Goal: Task Accomplishment & Management: Use online tool/utility

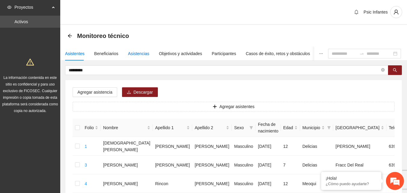
click at [130, 55] on div "Asistencias" at bounding box center [138, 53] width 21 height 7
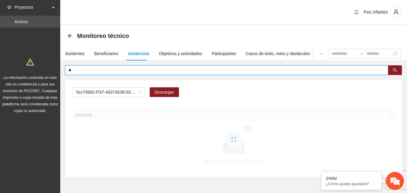
click at [123, 69] on input "*" at bounding box center [224, 70] width 311 height 7
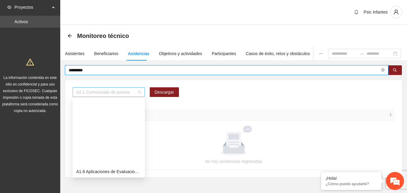
click at [140, 93] on span "A2.1 Comunicado de prensa" at bounding box center [108, 92] width 65 height 9
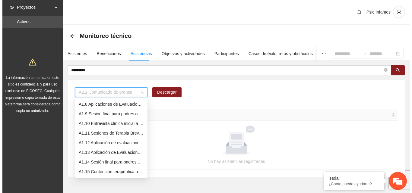
scroll to position [58, 0]
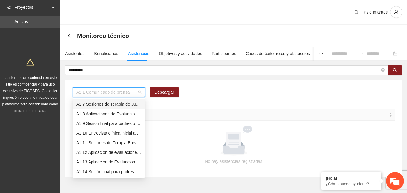
click at [131, 108] on div "A1.7 Sesiones de Terapia de Juego para niños y niñas" at bounding box center [109, 104] width 72 height 10
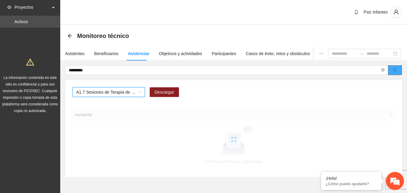
click at [396, 71] on icon "search" at bounding box center [395, 70] width 4 height 4
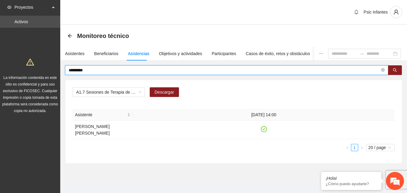
click at [92, 70] on input "*********" at bounding box center [224, 70] width 311 height 7
type input "*"
type input "******"
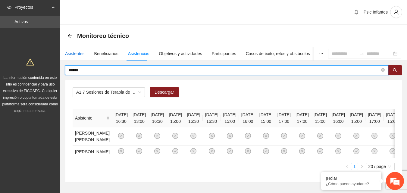
click at [70, 54] on div "Asistentes" at bounding box center [75, 53] width 20 height 7
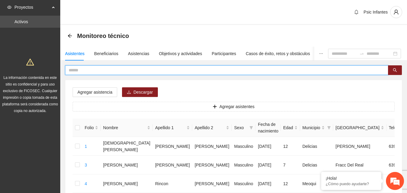
click at [83, 70] on input "text" at bounding box center [224, 70] width 311 height 7
type input "******"
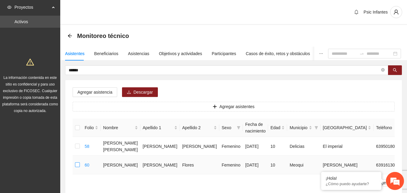
click at [78, 167] on label at bounding box center [77, 165] width 5 height 7
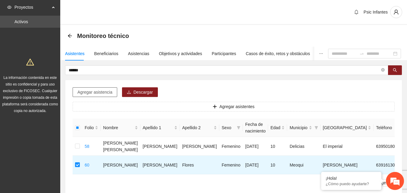
click at [95, 89] on span "Agregar asistencia" at bounding box center [94, 92] width 35 height 7
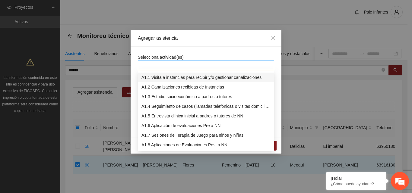
click at [191, 64] on div at bounding box center [205, 65] width 133 height 7
click at [174, 143] on div "A1.8 Aplicaciones de Evaluaciones Post a NN" at bounding box center [205, 145] width 129 height 7
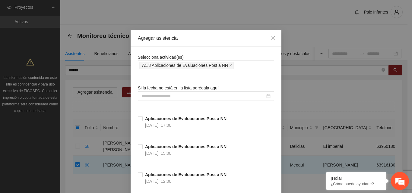
click at [211, 42] on div "Agregar asistencia" at bounding box center [205, 38] width 151 height 17
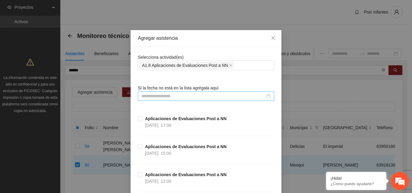
click at [170, 97] on input at bounding box center [203, 96] width 124 height 7
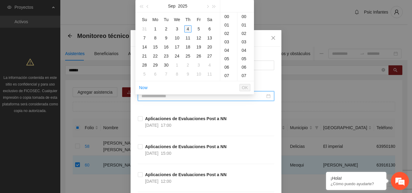
click at [189, 30] on div "4" at bounding box center [187, 28] width 7 height 7
click at [247, 17] on div "00" at bounding box center [245, 16] width 17 height 8
type input "**********"
click at [248, 88] on button "OK" at bounding box center [244, 87] width 11 height 7
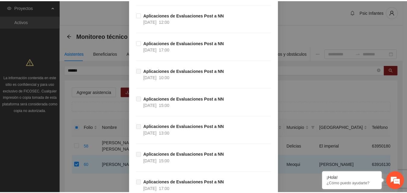
scroll to position [304, 0]
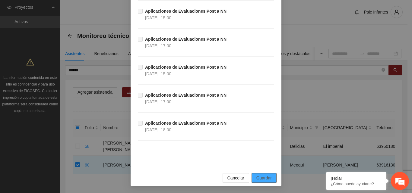
click at [268, 180] on span "Guardar" at bounding box center [263, 178] width 15 height 7
